Goal: Communication & Community: Answer question/provide support

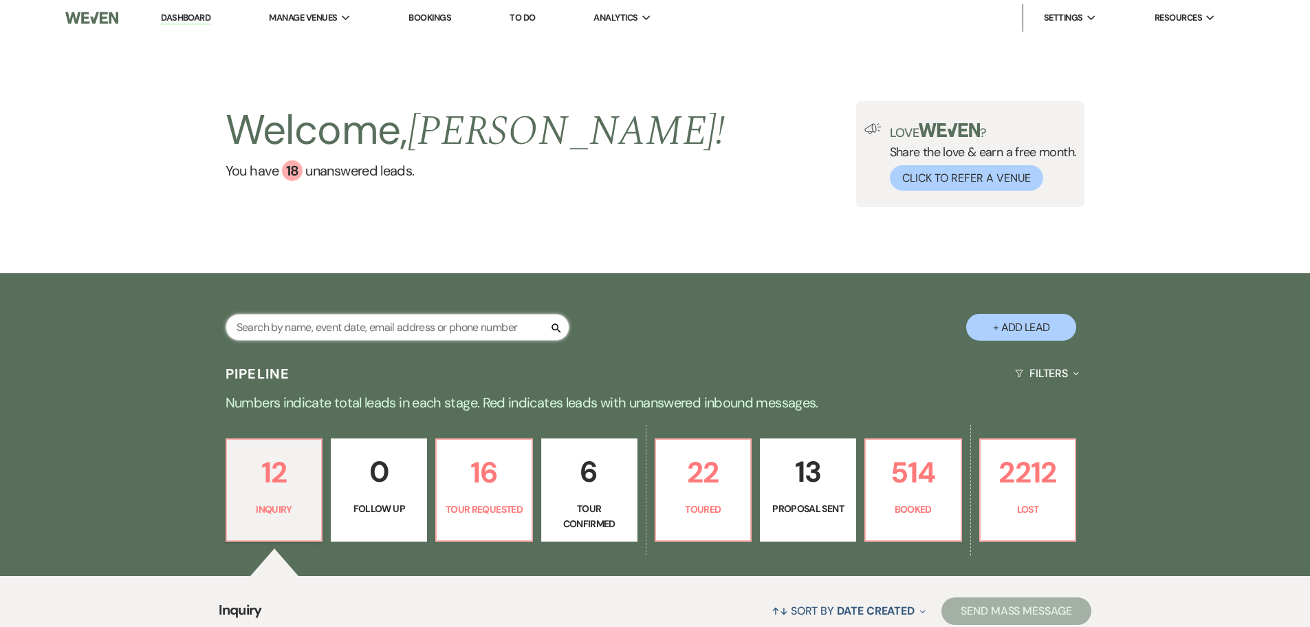
click at [342, 334] on input "text" at bounding box center [398, 327] width 344 height 27
click at [104, 261] on div "Welcome, [PERSON_NAME] ! You have 18 unanswered lead s . Love ? Share the love …" at bounding box center [655, 154] width 1310 height 237
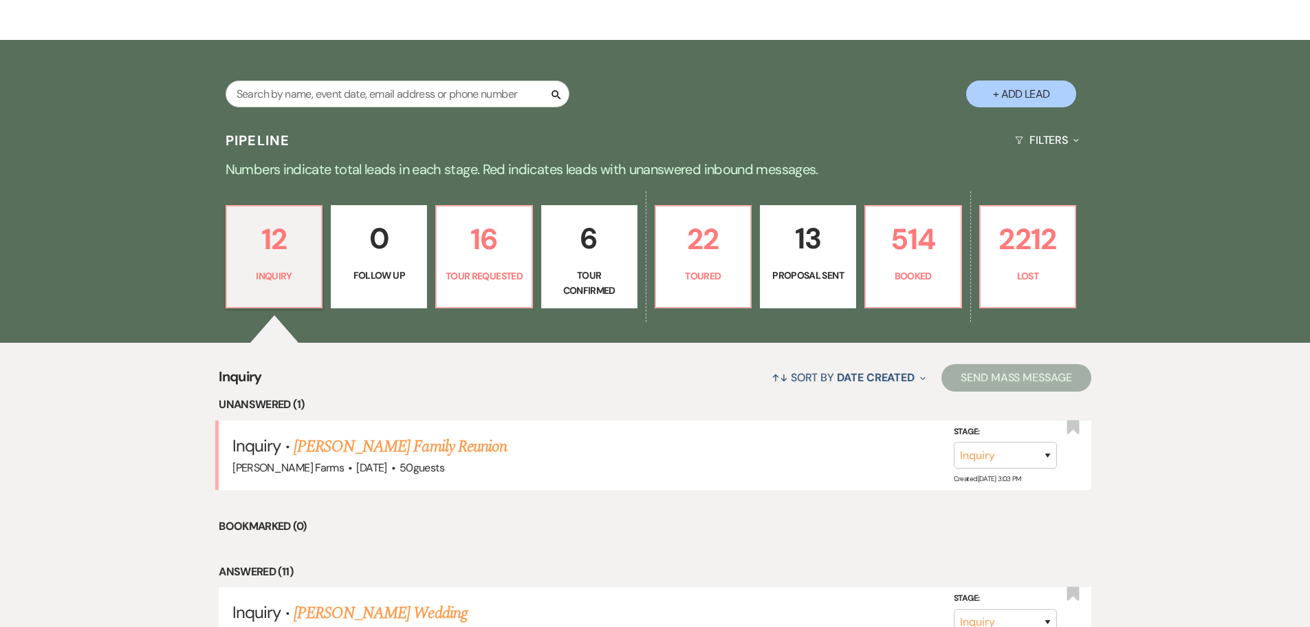
scroll to position [69, 0]
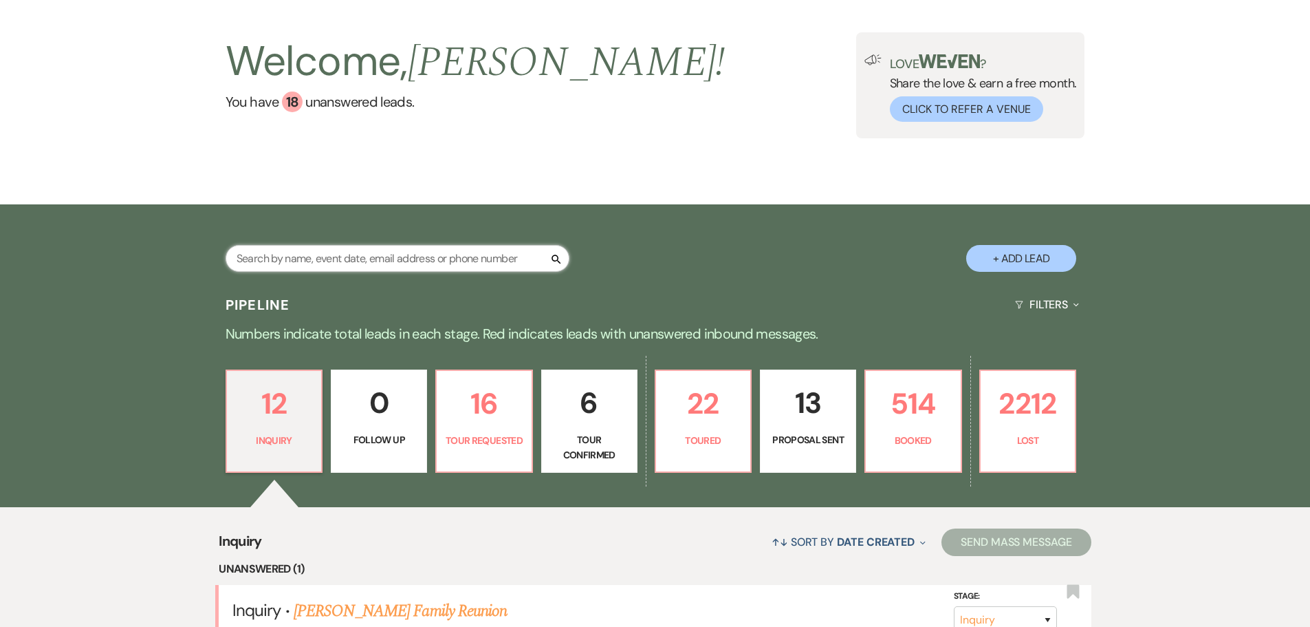
click at [409, 259] on input "text" at bounding box center [398, 258] width 344 height 27
type input "brianna"
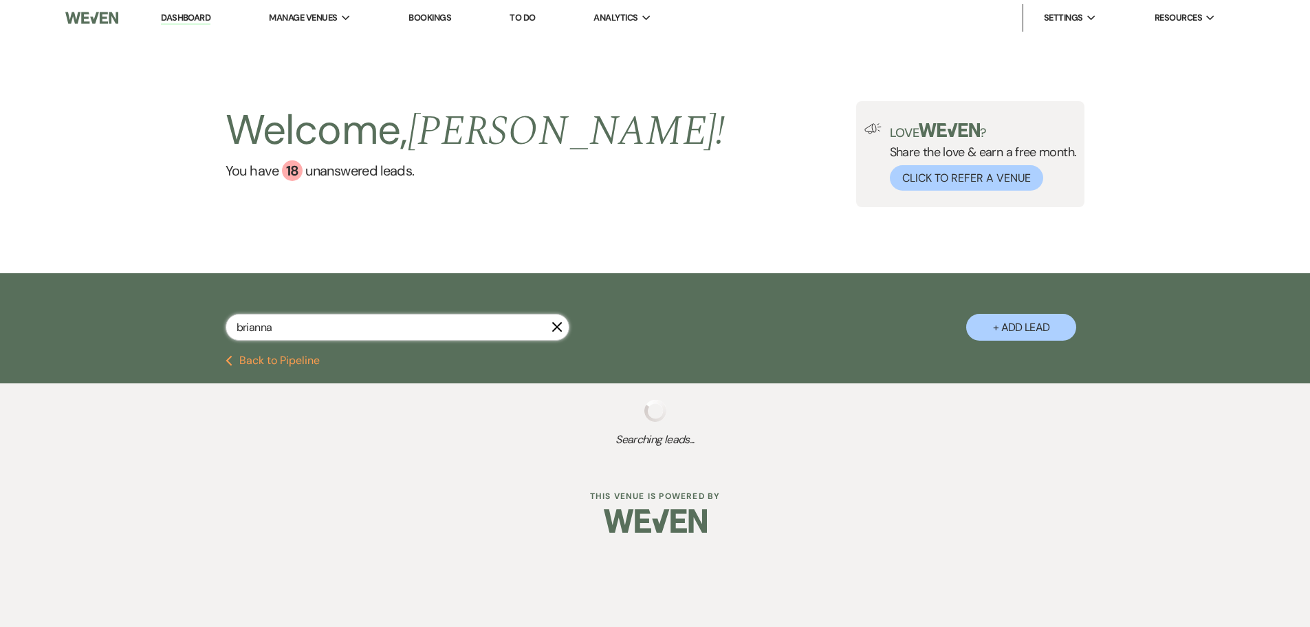
select select "8"
select select "10"
select select "8"
select select "5"
select select "8"
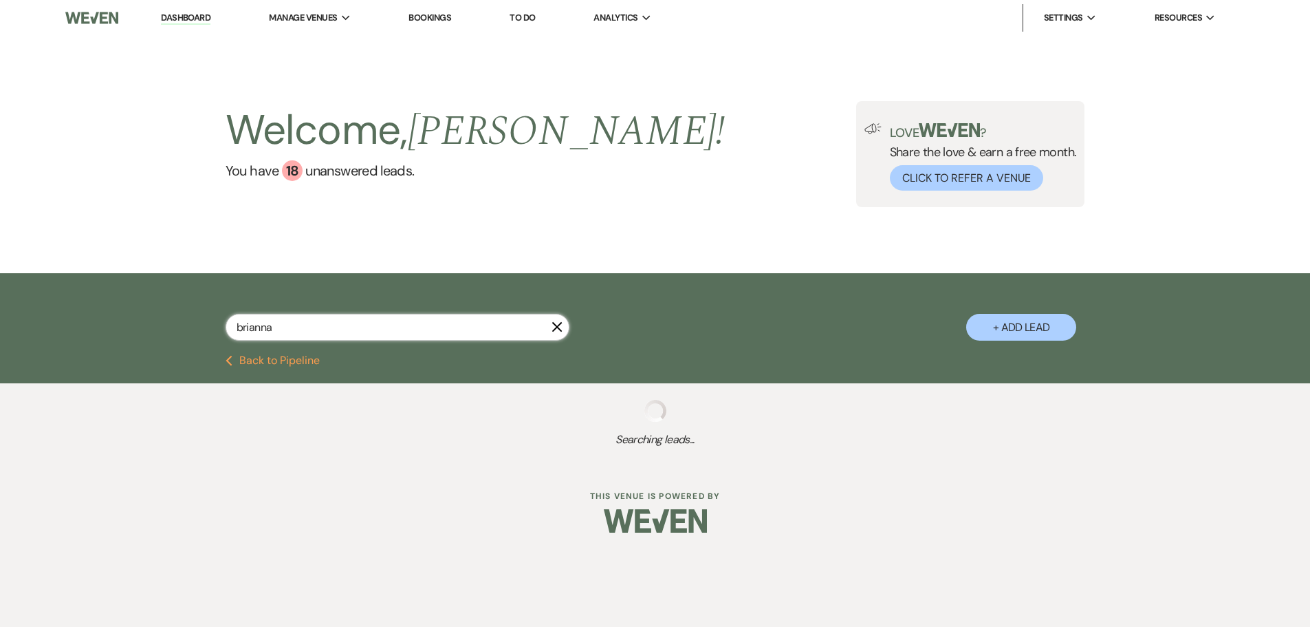
select select "5"
select select "8"
select select "5"
select select "8"
select select "5"
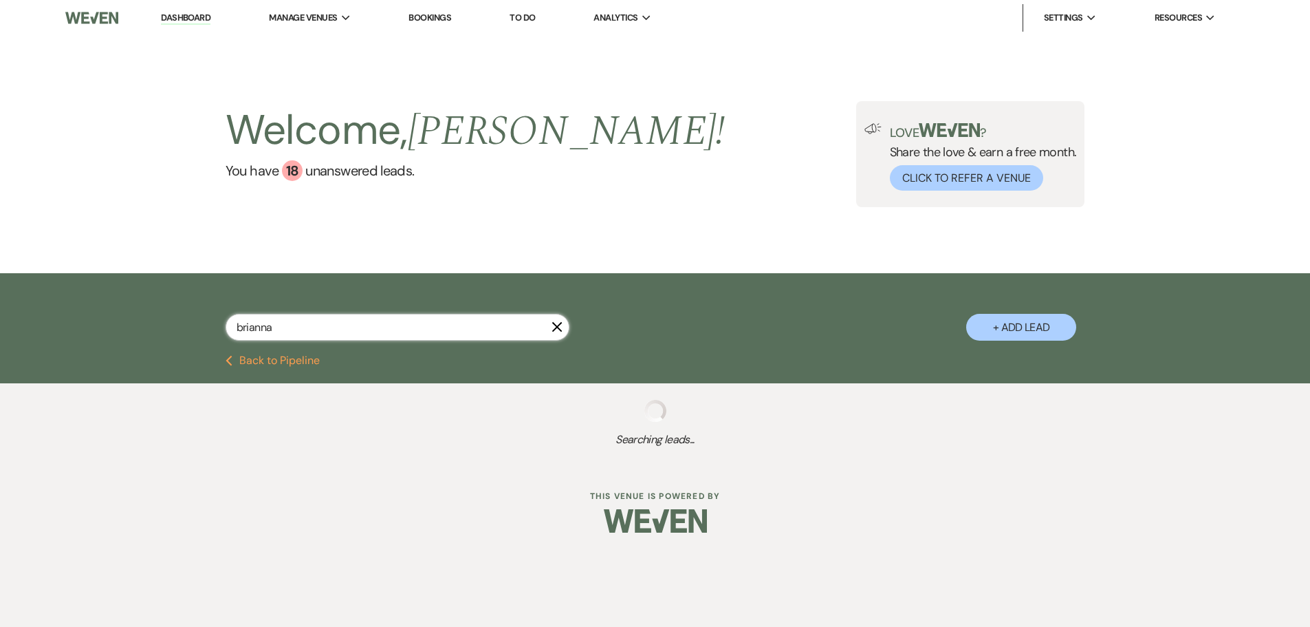
select select "8"
select select "5"
select select "8"
select select "1"
select select "8"
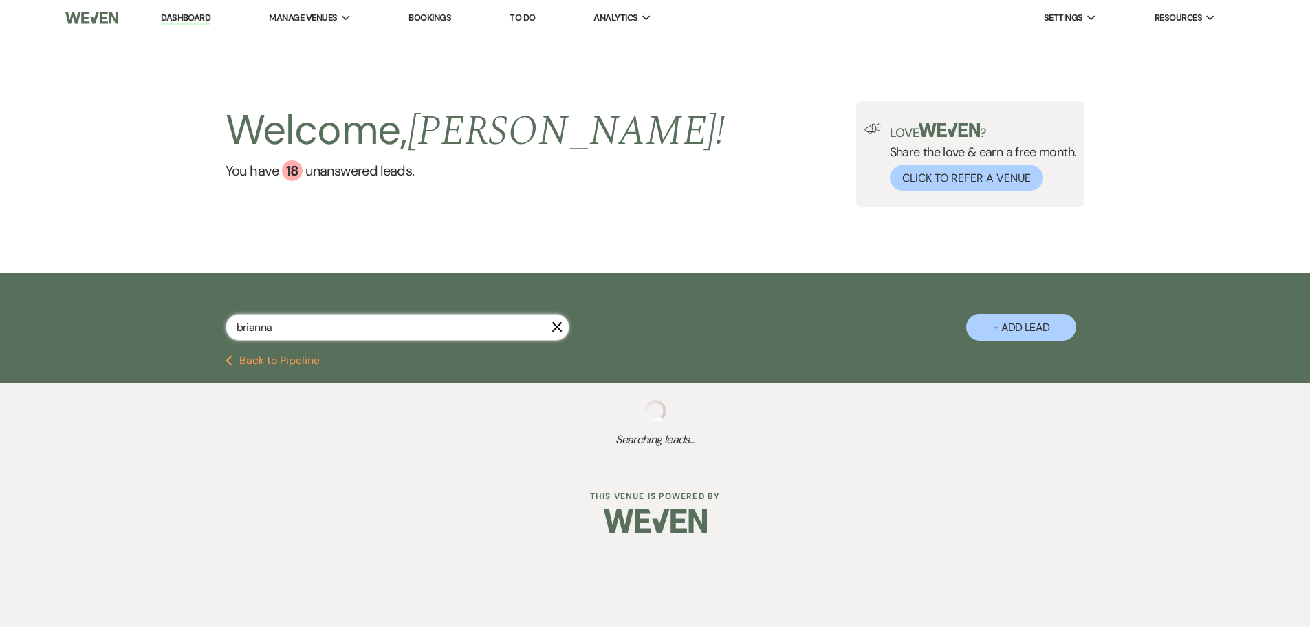
select select "8"
select select "2"
select select "8"
select select "1"
select select "8"
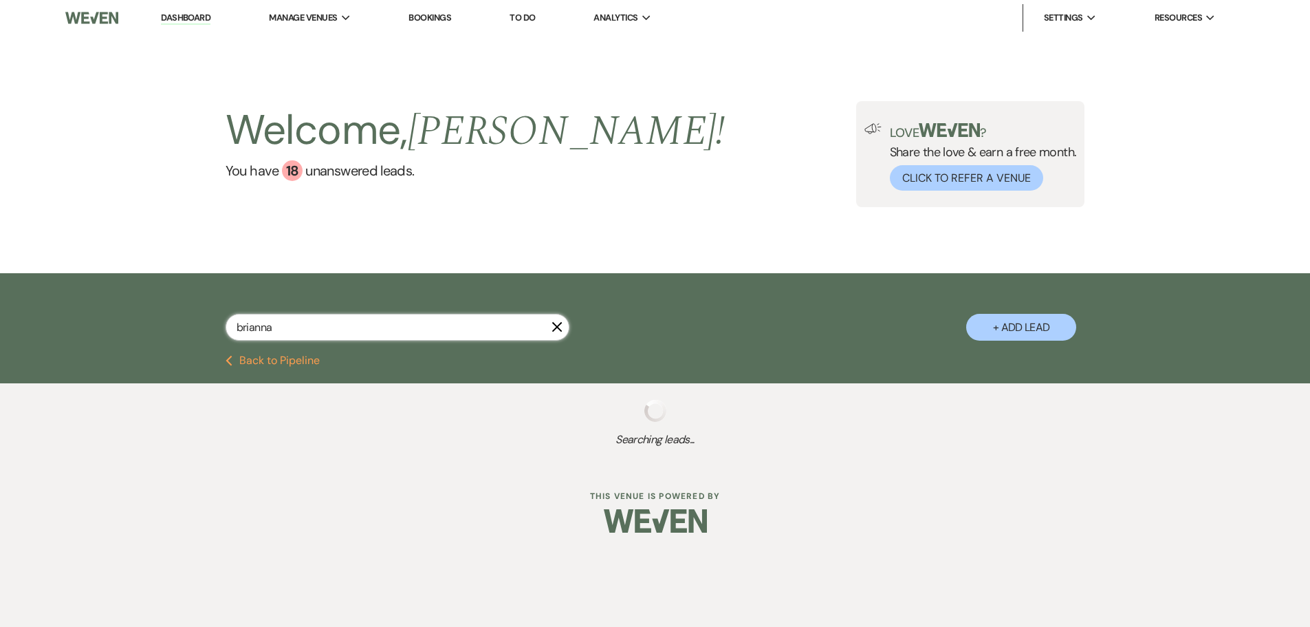
select select "1"
select select "8"
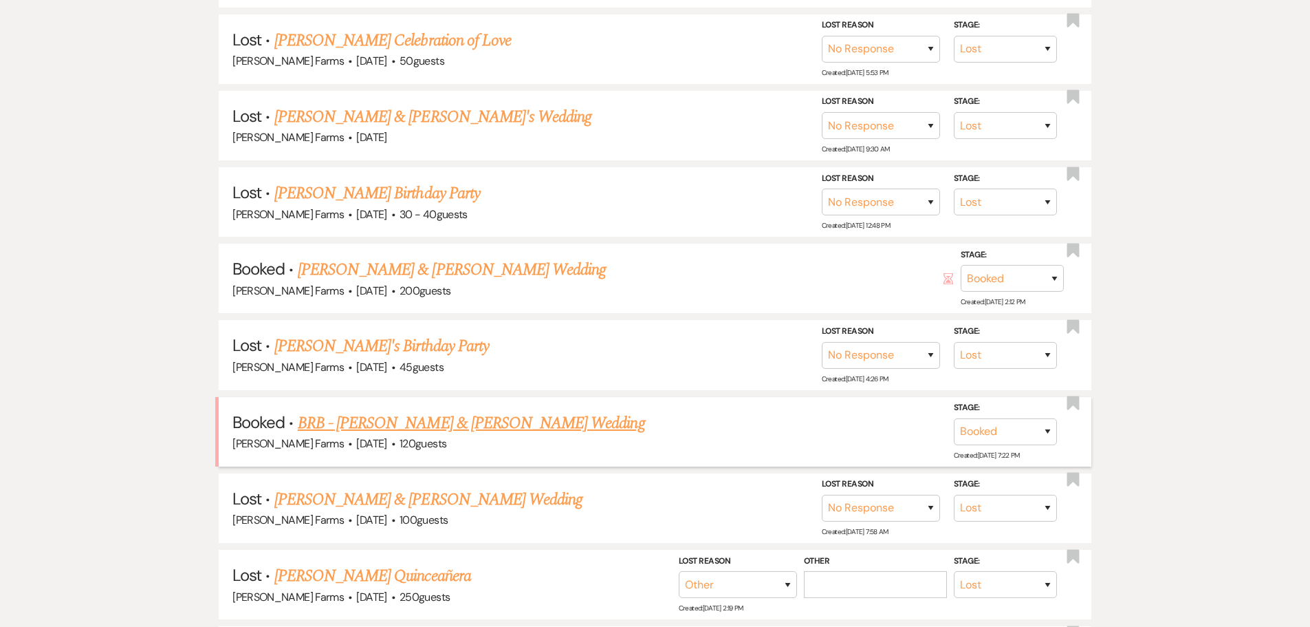
scroll to position [481, 0]
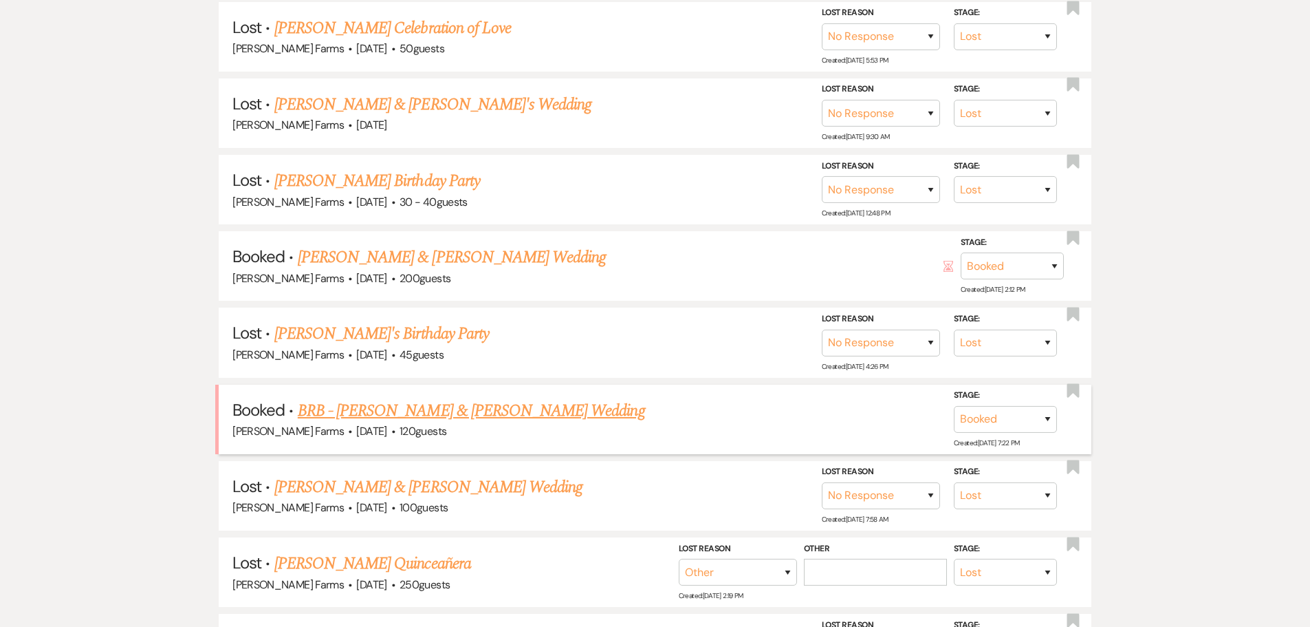
click at [547, 412] on link "BRB - [PERSON_NAME] & [PERSON_NAME] Wedding" at bounding box center [471, 410] width 347 height 25
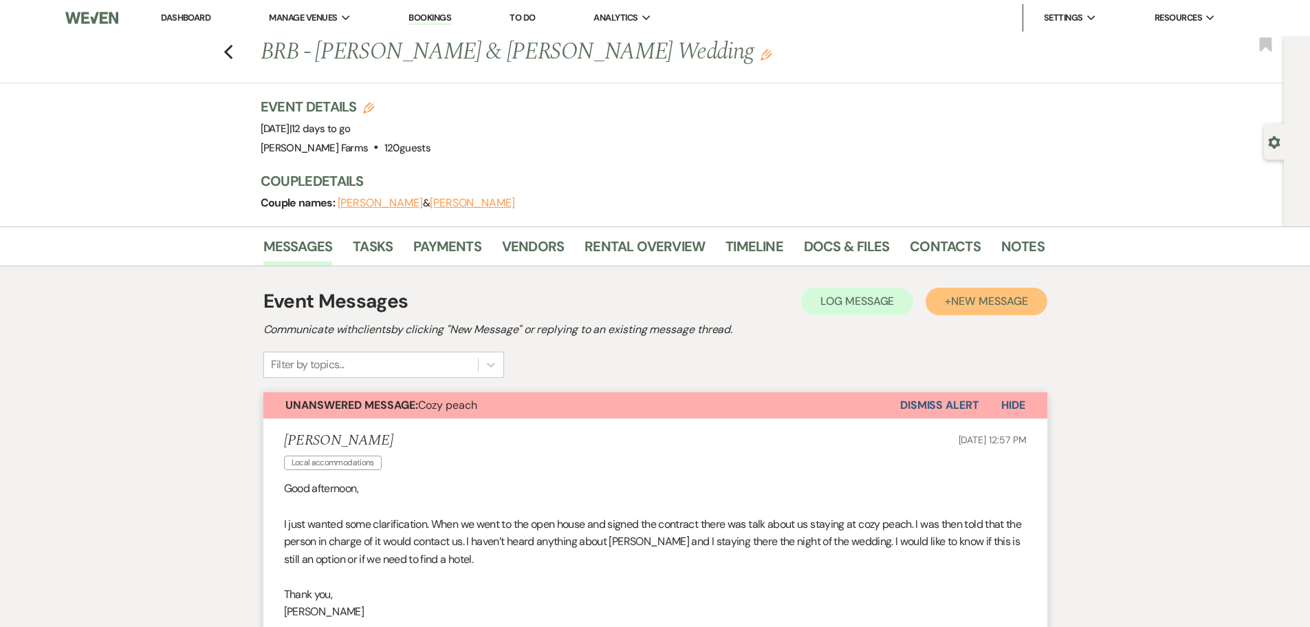
click at [984, 301] on span "New Message" at bounding box center [989, 301] width 76 height 14
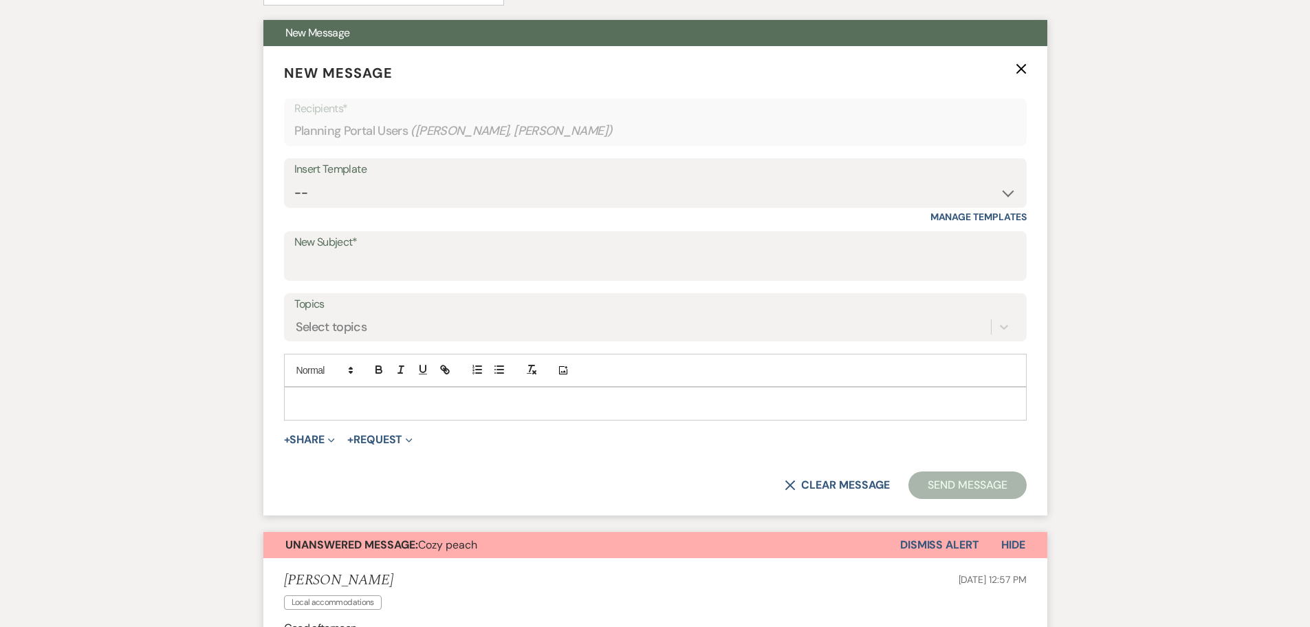
scroll to position [413, 0]
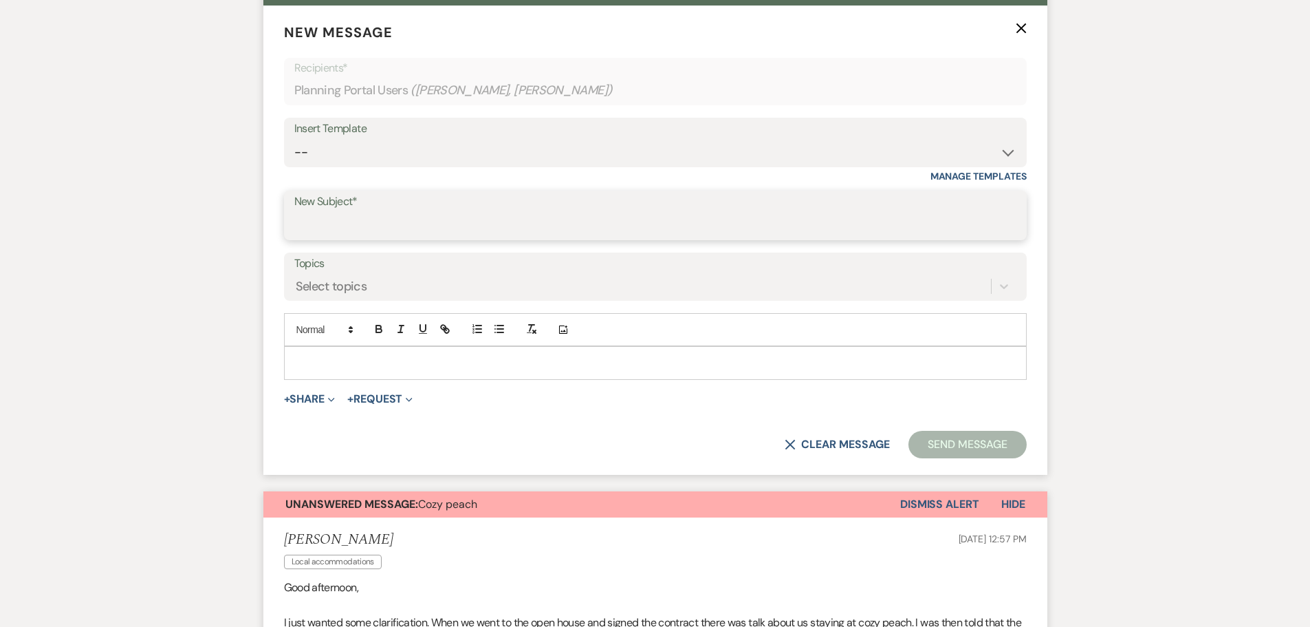
click at [333, 212] on input "New Subject*" at bounding box center [655, 225] width 722 height 27
type input "Decor"
click at [327, 357] on p at bounding box center [655, 362] width 721 height 15
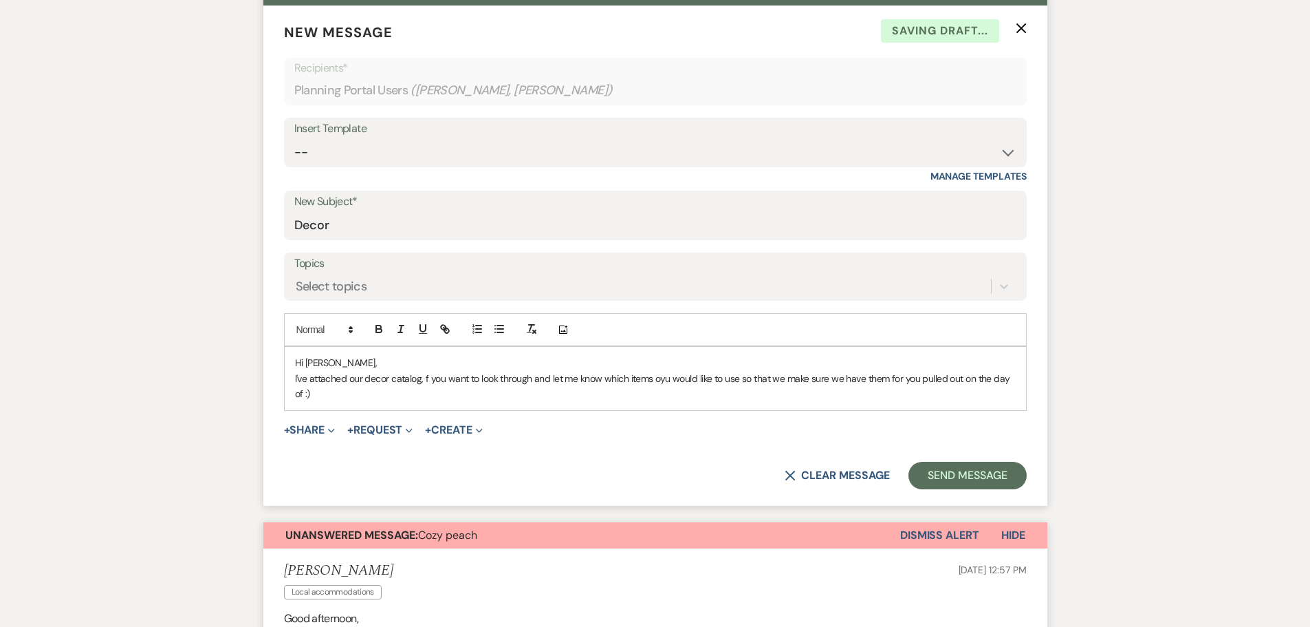
click at [669, 381] on p "I've attached our decor catalog, f you want to look through and let me know whi…" at bounding box center [655, 386] width 721 height 31
click at [349, 364] on p "Hi [PERSON_NAME]," at bounding box center [655, 362] width 721 height 15
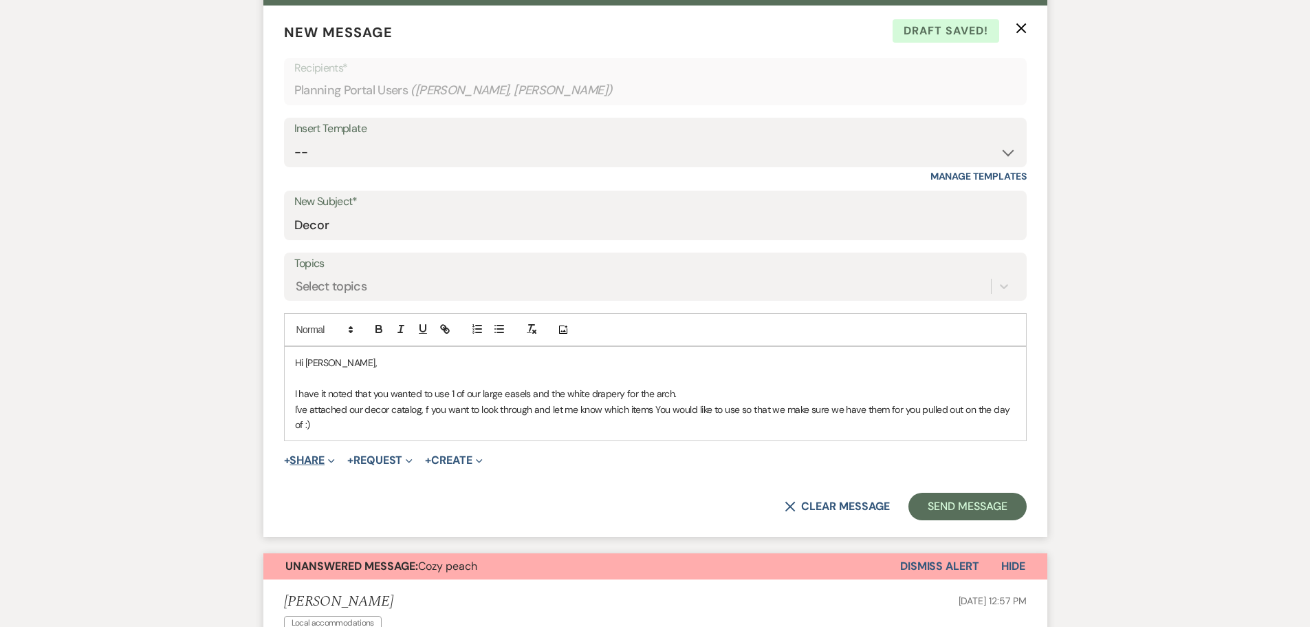
click at [327, 460] on button "+ Share Expand" at bounding box center [310, 460] width 52 height 11
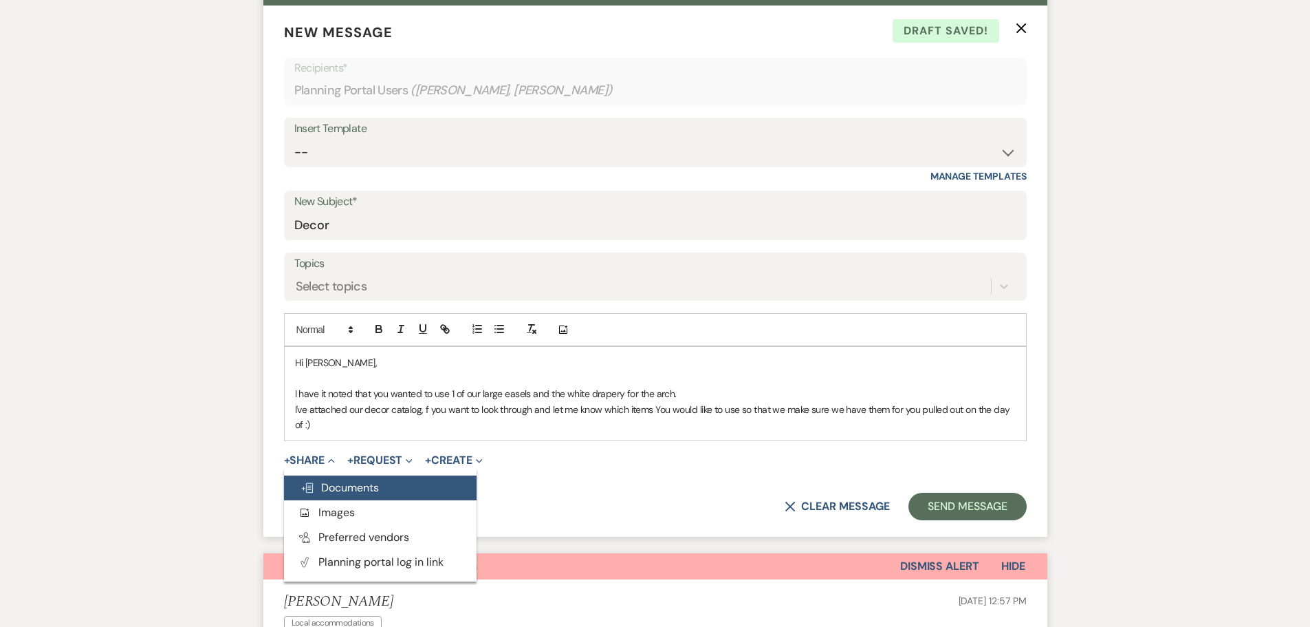
click at [357, 486] on span "Doc Upload Documents" at bounding box center [340, 487] width 78 height 14
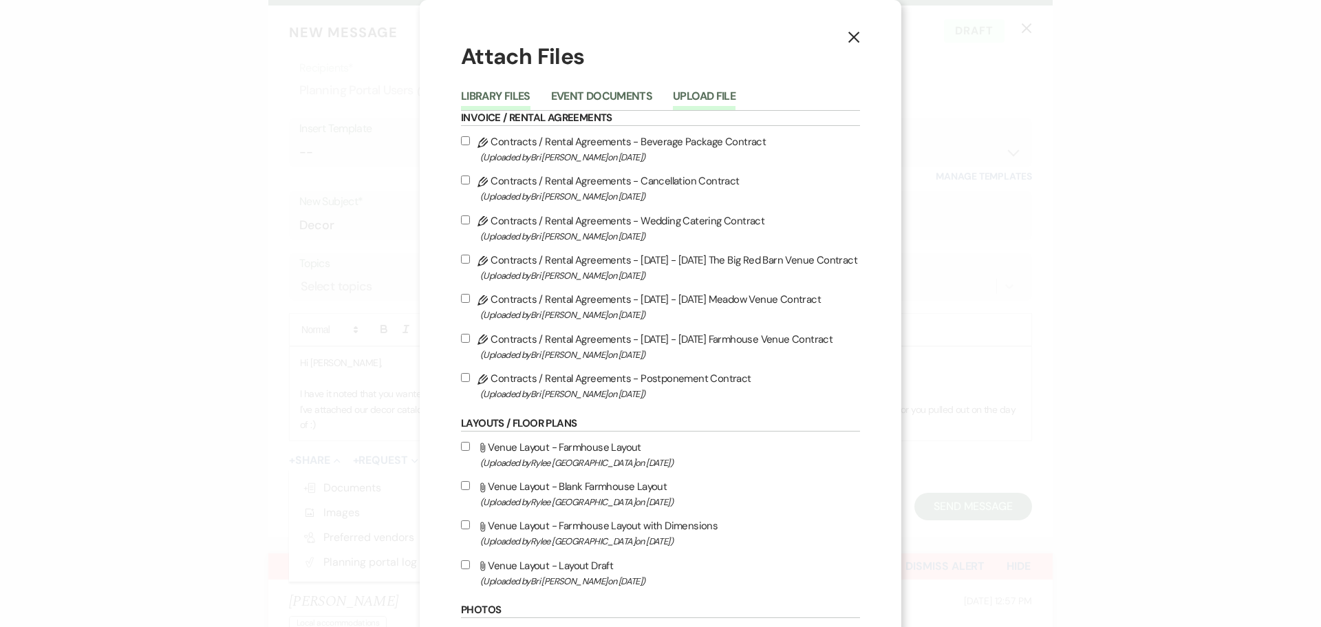
click at [705, 104] on button "Upload File" at bounding box center [704, 100] width 63 height 19
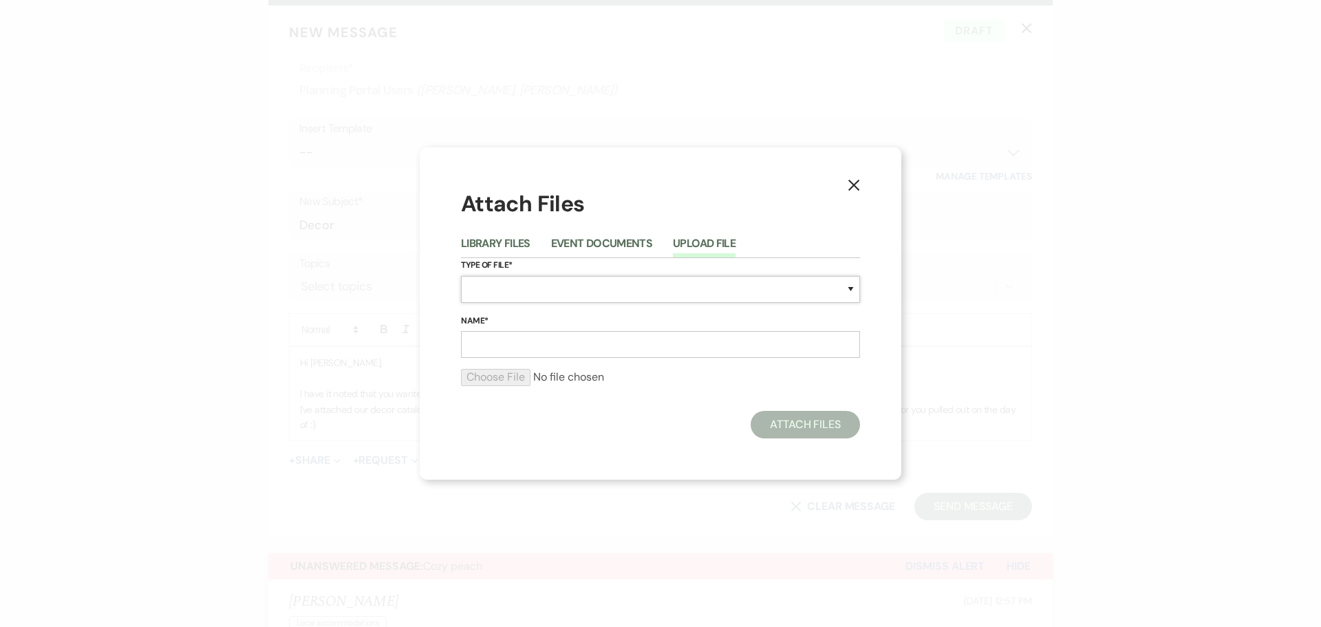
click at [499, 292] on select "Special Event Insurance Vendor Certificate of Insurance Contracts / Rental Agre…" at bounding box center [660, 289] width 399 height 27
select select "57"
click at [461, 276] on select "Special Event Insurance Vendor Certificate of Insurance Contracts / Rental Agre…" at bounding box center [660, 289] width 399 height 27
click at [497, 343] on input "Name*" at bounding box center [660, 344] width 399 height 27
type input "Decor Catalog"
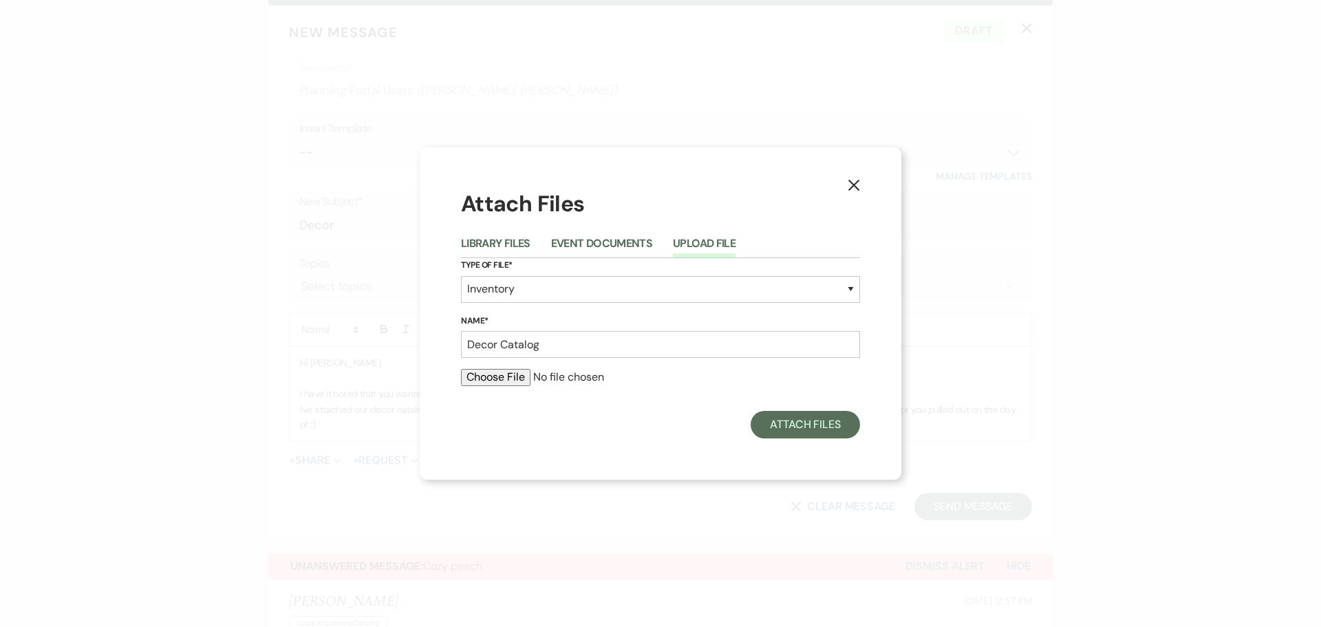
click at [492, 375] on input "file" at bounding box center [660, 377] width 399 height 17
type input "C:\fakepath\Big Red Barn Decor Inventory.pdf"
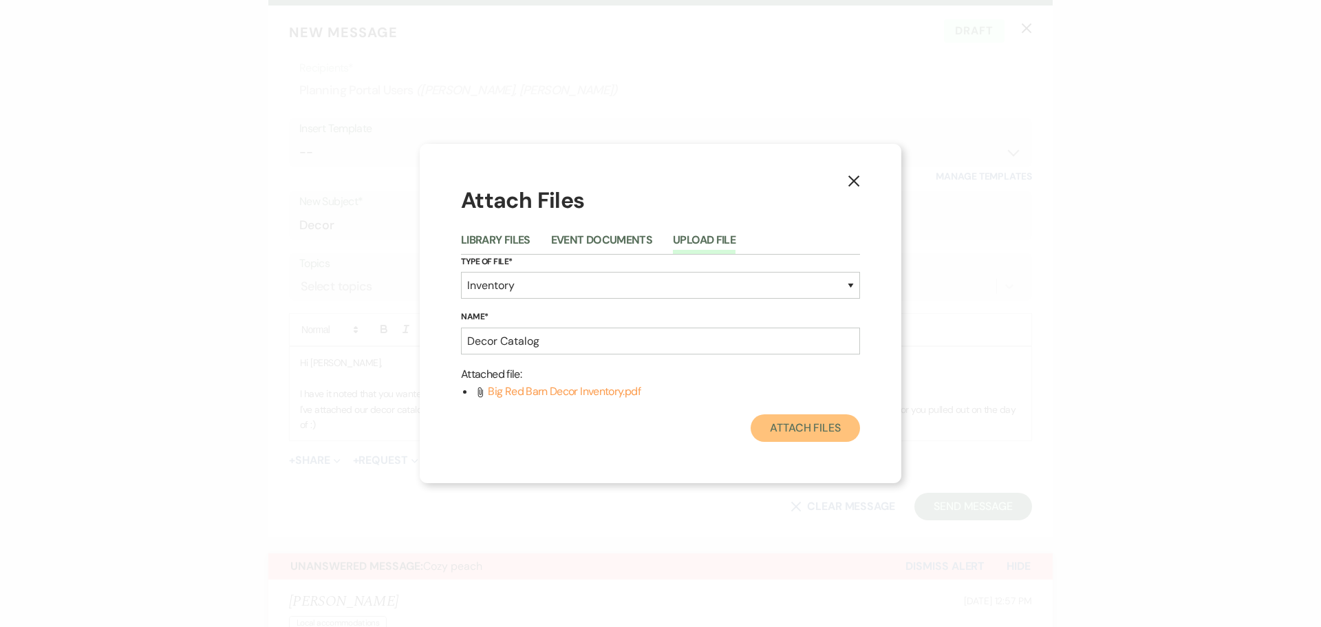
click at [807, 437] on button "Attach Files" at bounding box center [804, 428] width 109 height 28
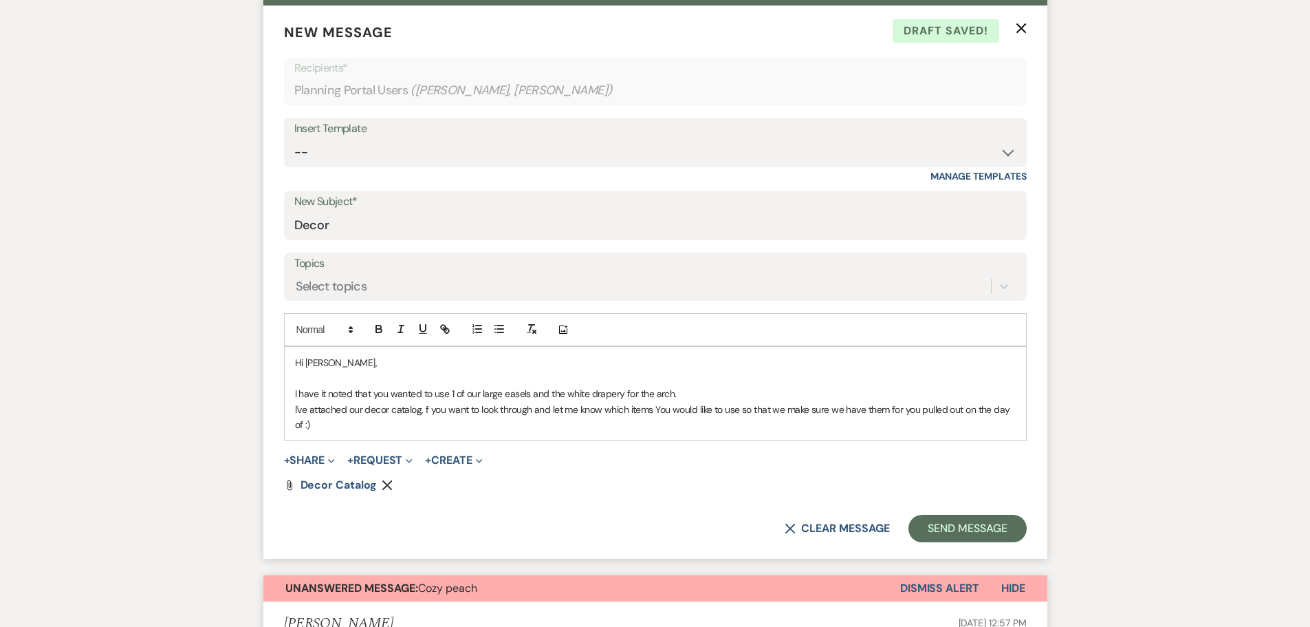
click at [626, 412] on p "I've attached our decor catalog, f you want to look through and let me know whi…" at bounding box center [655, 417] width 721 height 31
click at [683, 411] on p "I've attached our decor catalog, f you want to look through and let me know whi…" at bounding box center [655, 417] width 721 height 31
click at [766, 411] on p "I've attached our decor catalog, f you want to look through and let me know whi…" at bounding box center [655, 417] width 721 height 31
click at [957, 525] on button "Send Message" at bounding box center [968, 529] width 118 height 28
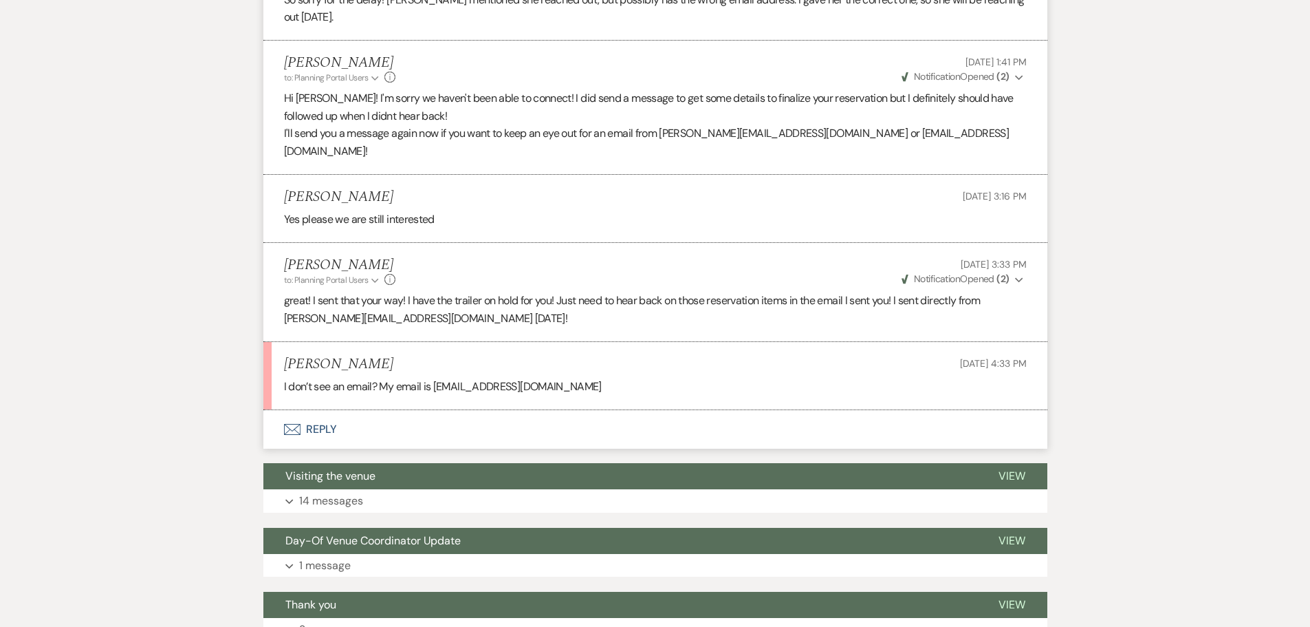
scroll to position [1238, 0]
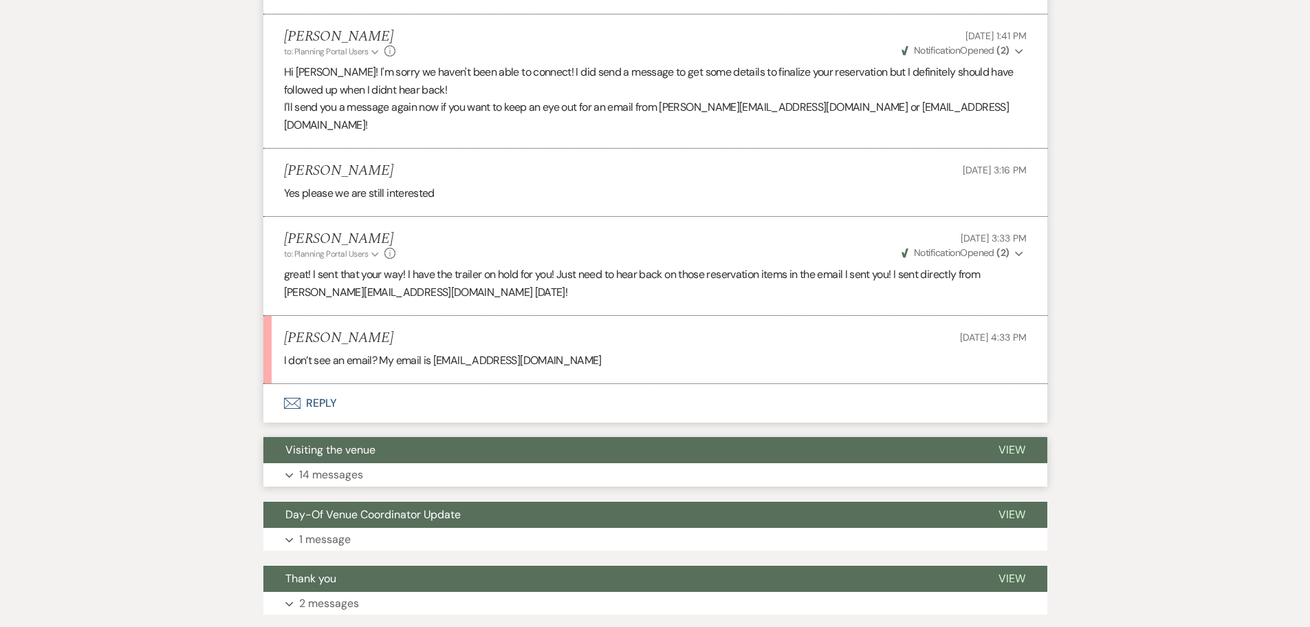
click at [442, 463] on button "Expand 14 messages" at bounding box center [655, 474] width 784 height 23
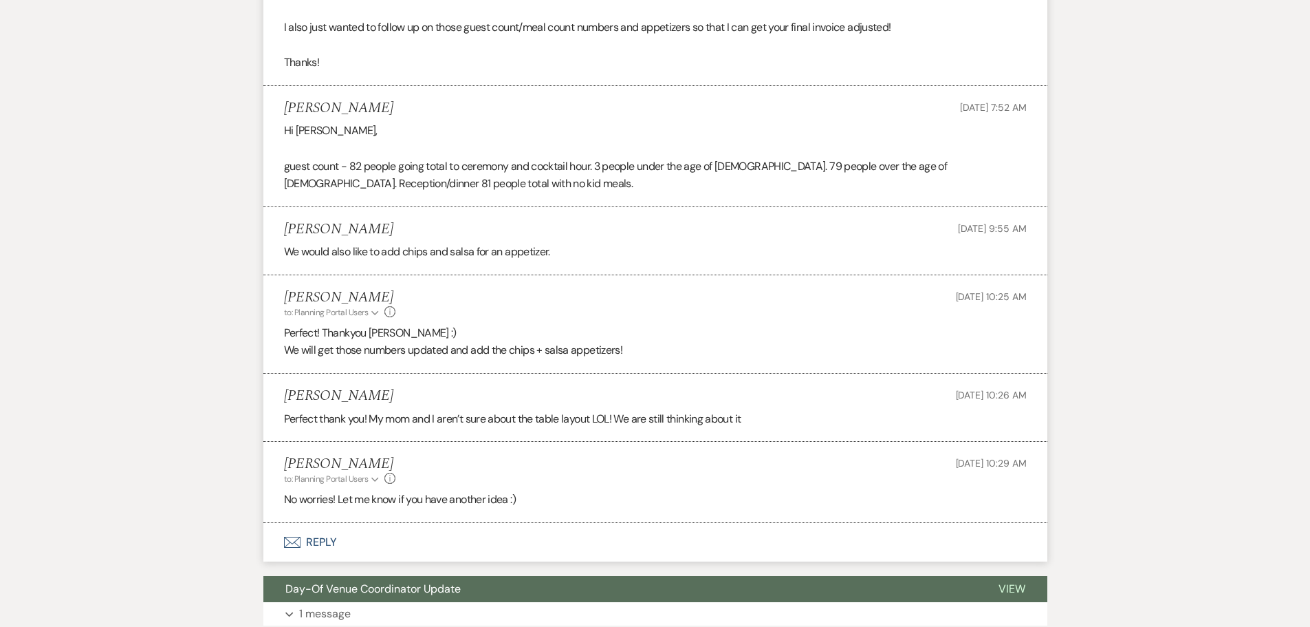
scroll to position [2891, 0]
